Goal: Book appointment/travel/reservation

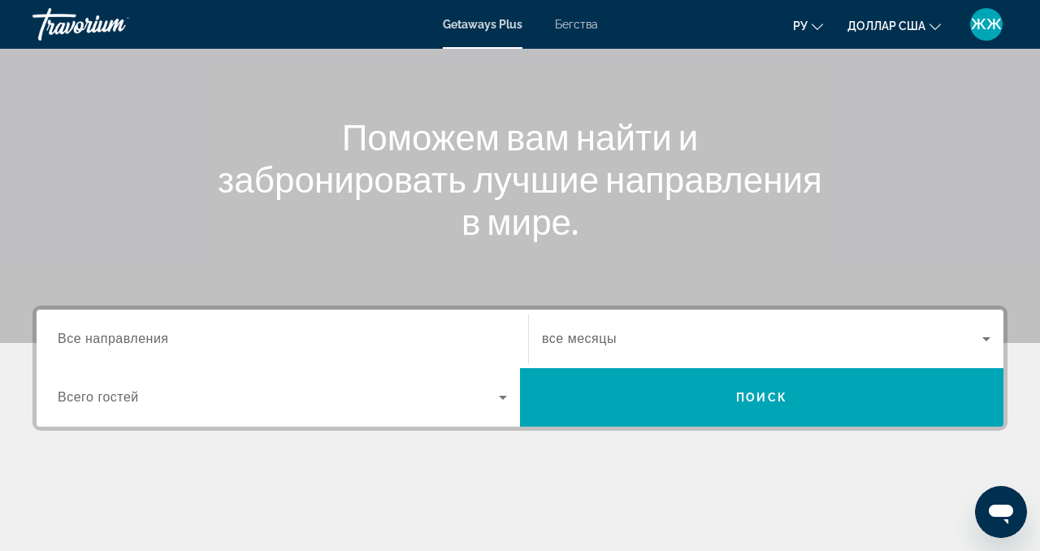
scroll to position [277, 0]
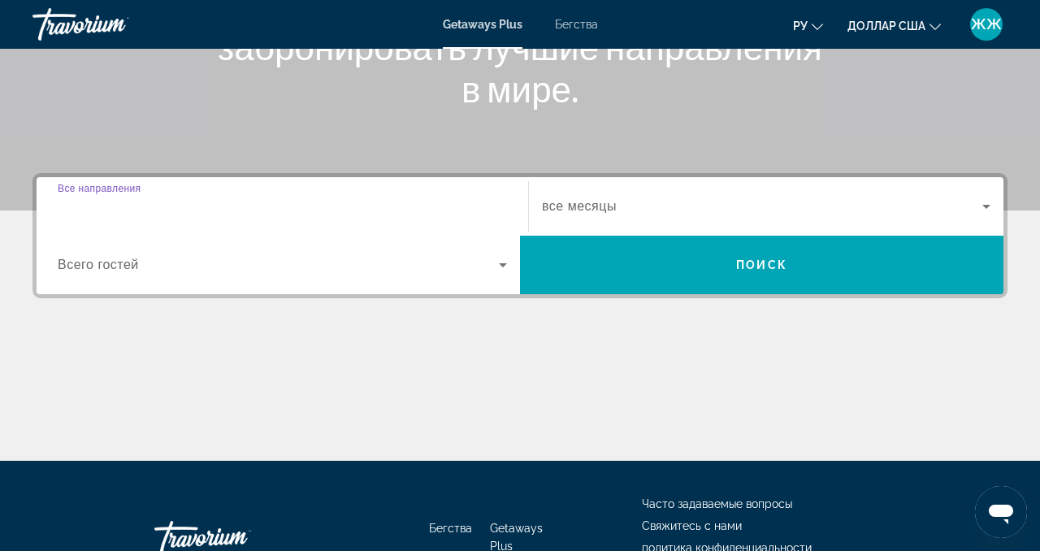
click at [324, 201] on input "Destination Все направления" at bounding box center [282, 206] width 449 height 19
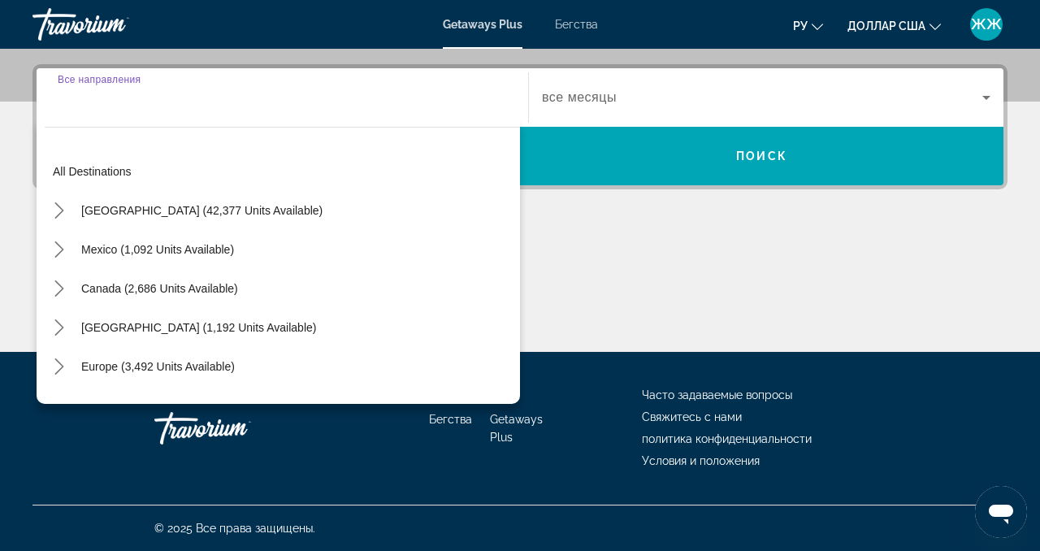
scroll to position [1, 0]
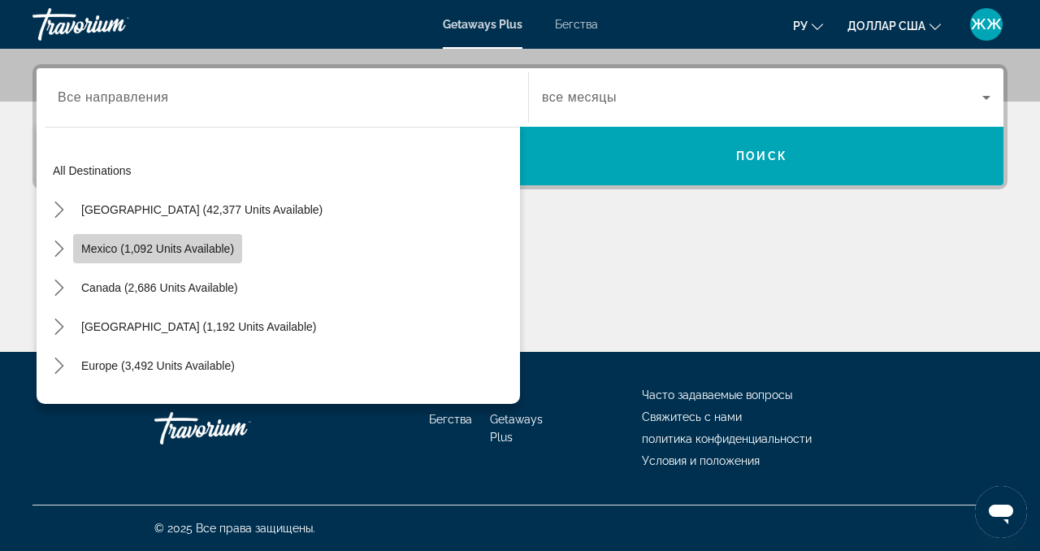
click at [210, 248] on span "Mexico (1,092 units available)" at bounding box center [157, 248] width 153 height 13
type input "**********"
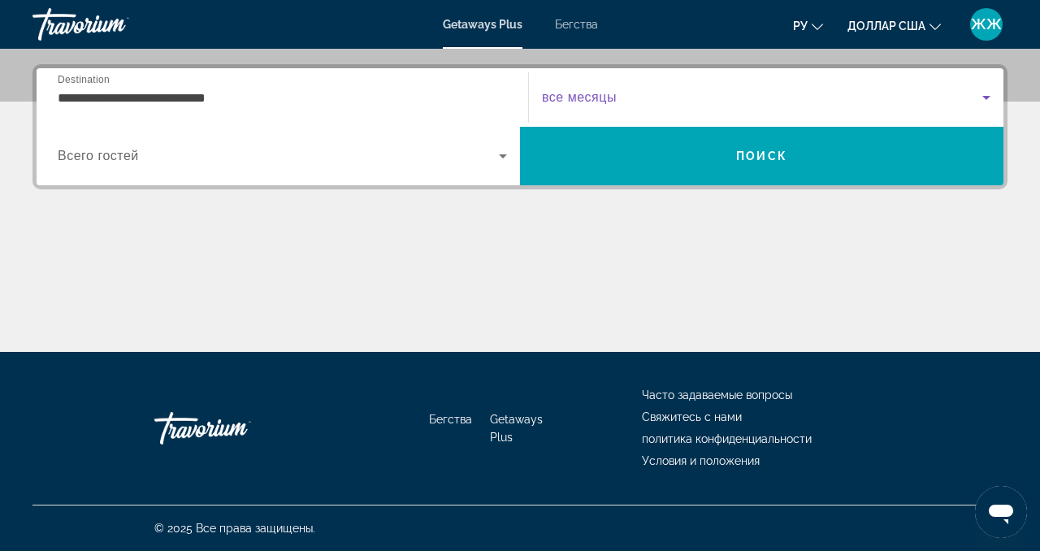
click at [988, 94] on icon "Виджет поиска" at bounding box center [985, 97] width 19 height 19
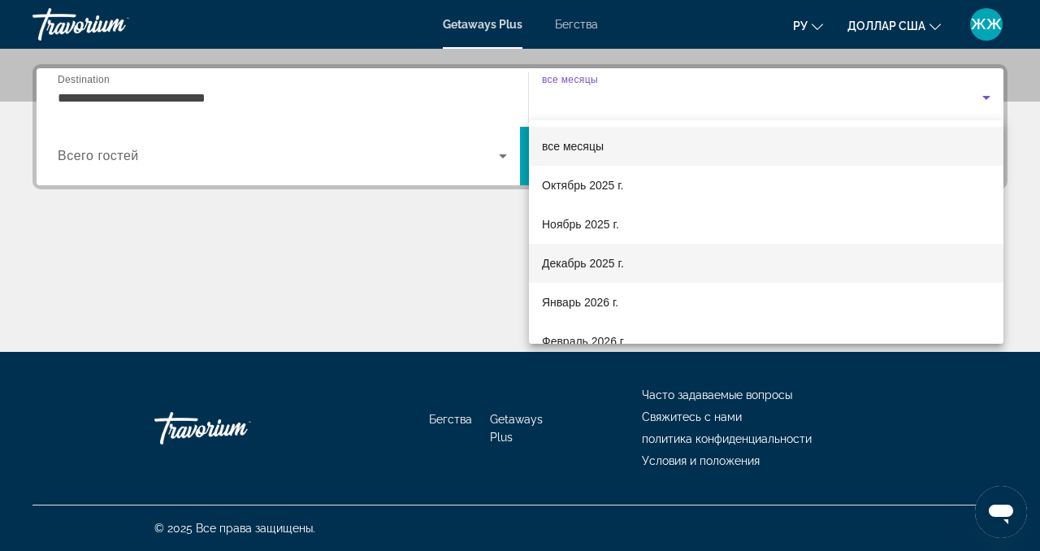
click at [597, 265] on font "Декабрь 2025 г." at bounding box center [583, 263] width 82 height 13
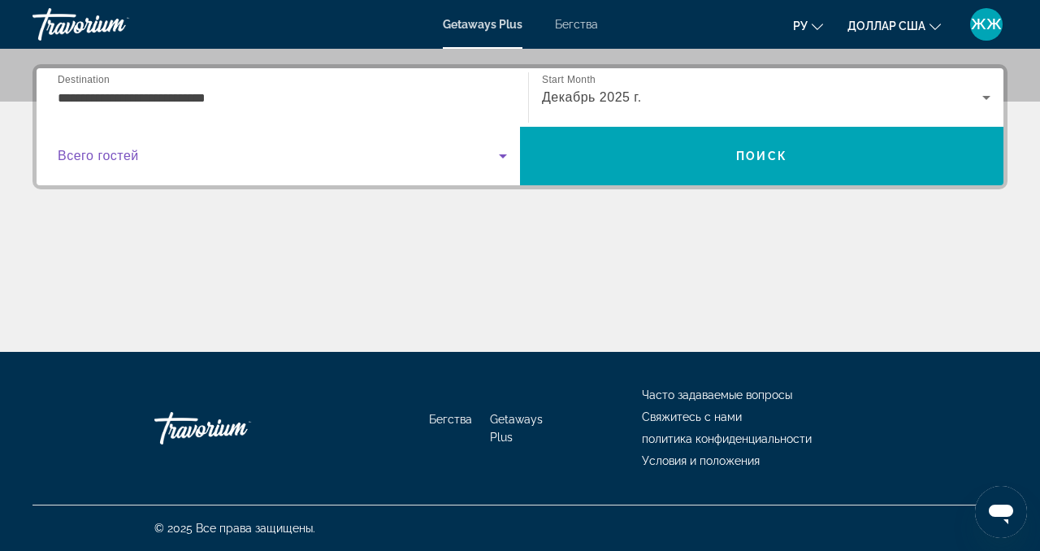
click at [506, 153] on icon "Виджет поиска" at bounding box center [502, 155] width 19 height 19
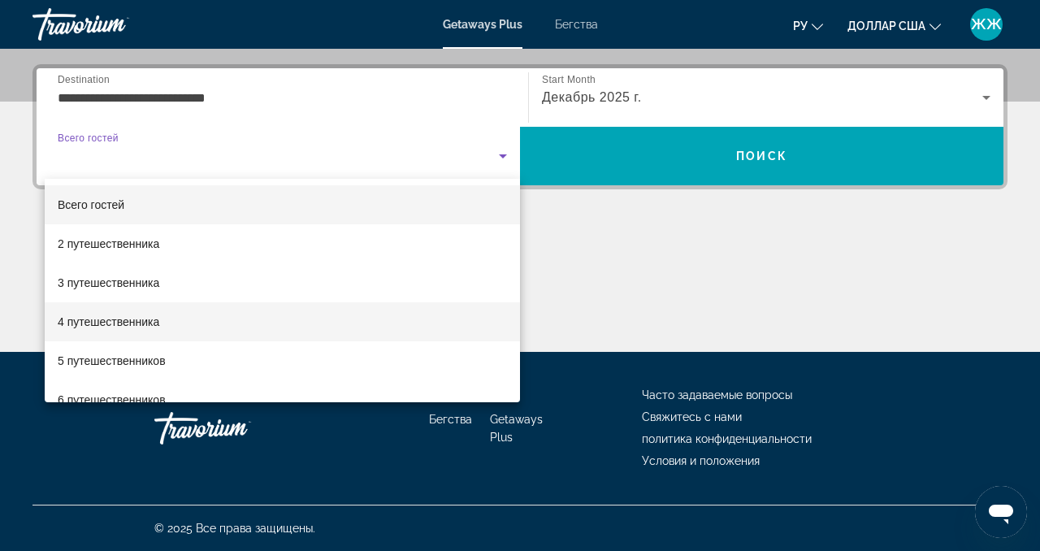
click at [140, 323] on font "4 путешественника" at bounding box center [109, 321] width 102 height 13
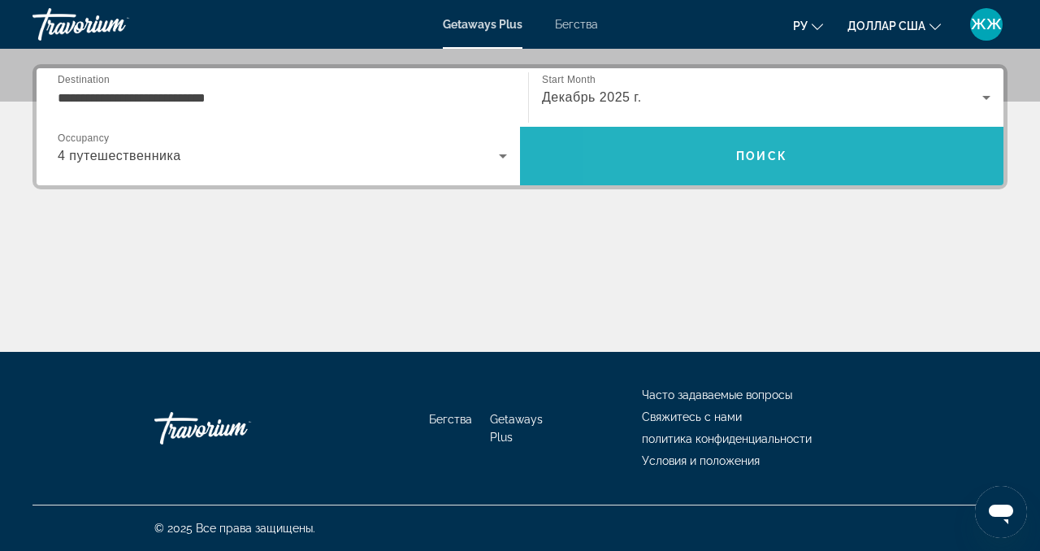
click at [690, 160] on span "Поиск" at bounding box center [761, 155] width 483 height 39
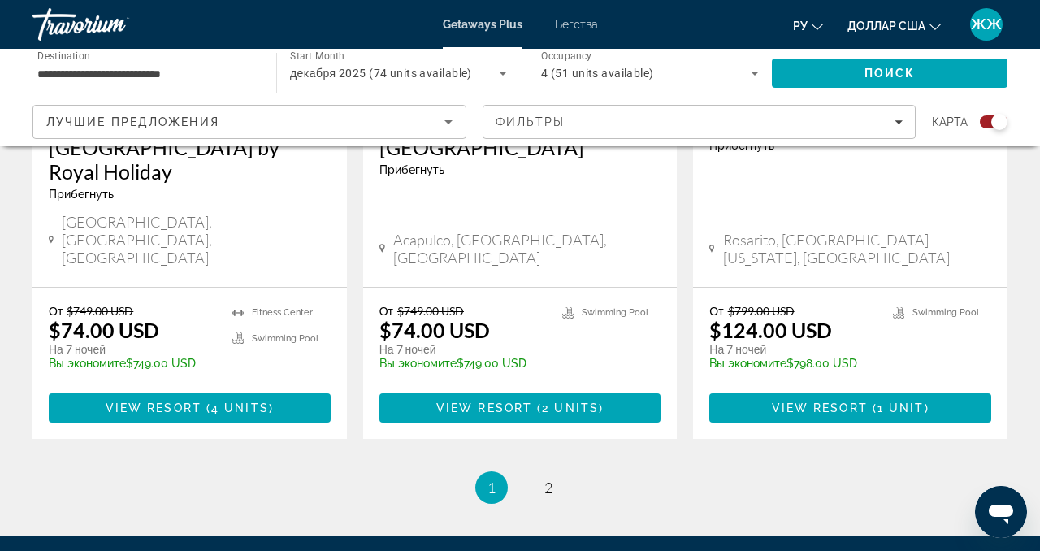
scroll to position [2694, 0]
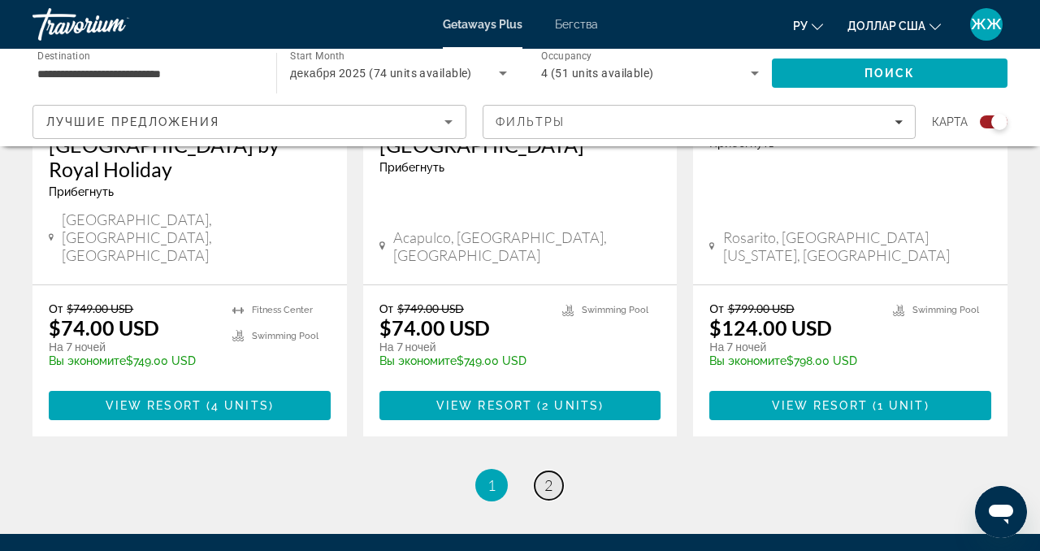
click at [553, 471] on link "page 2" at bounding box center [548, 485] width 28 height 28
